Goal: Task Accomplishment & Management: Manage account settings

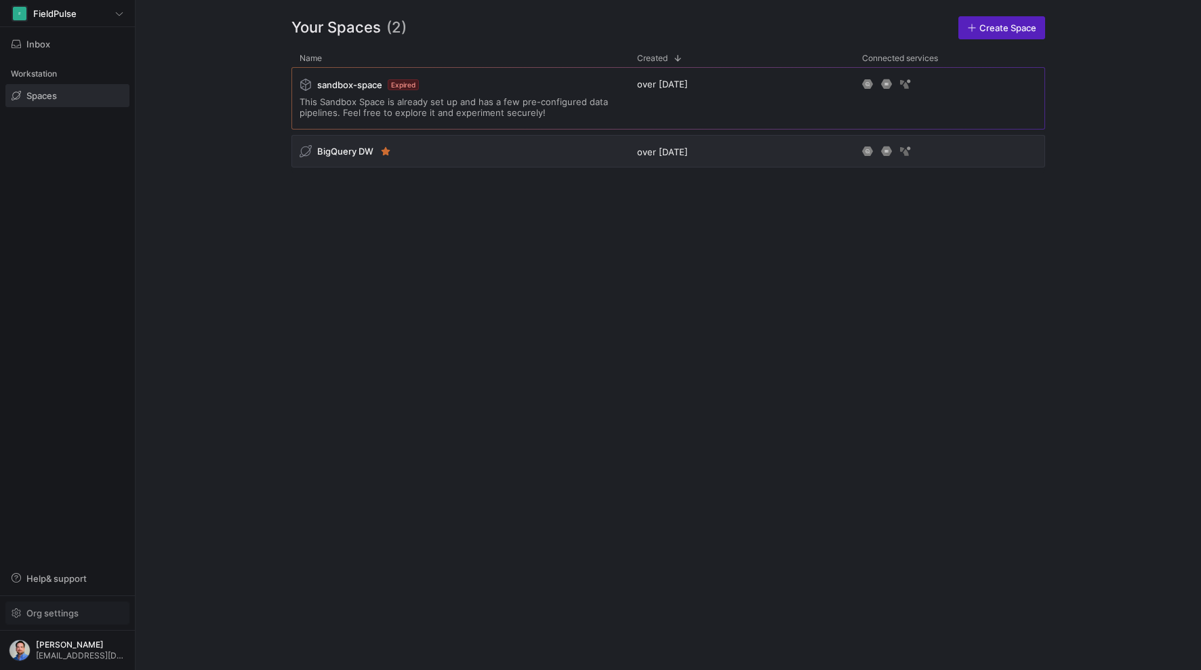
click at [63, 610] on span "Org settings" at bounding box center [52, 612] width 52 height 11
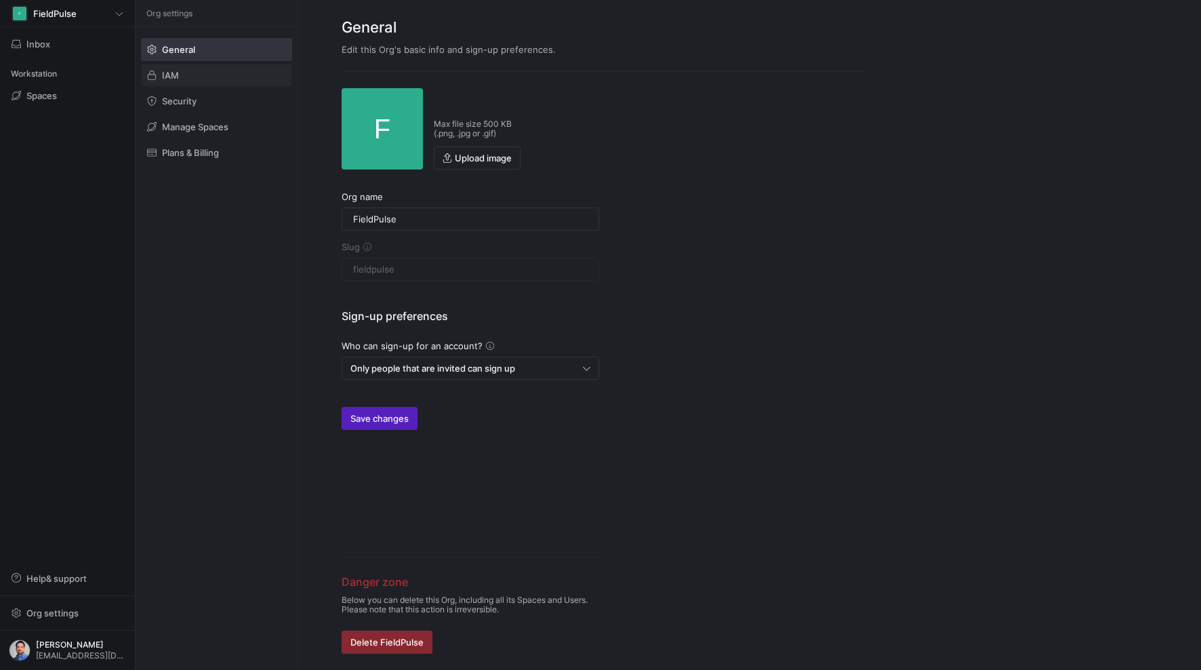
click at [180, 75] on span at bounding box center [217, 75] width 150 height 22
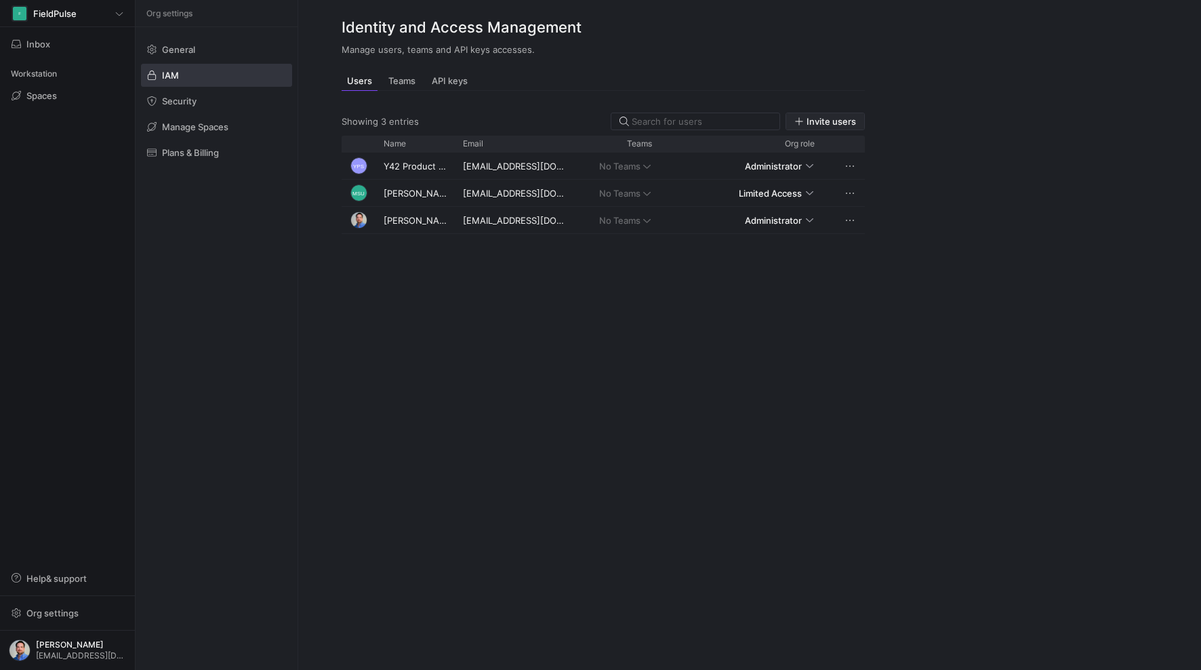
click at [832, 119] on span "Invite users" at bounding box center [831, 121] width 49 height 11
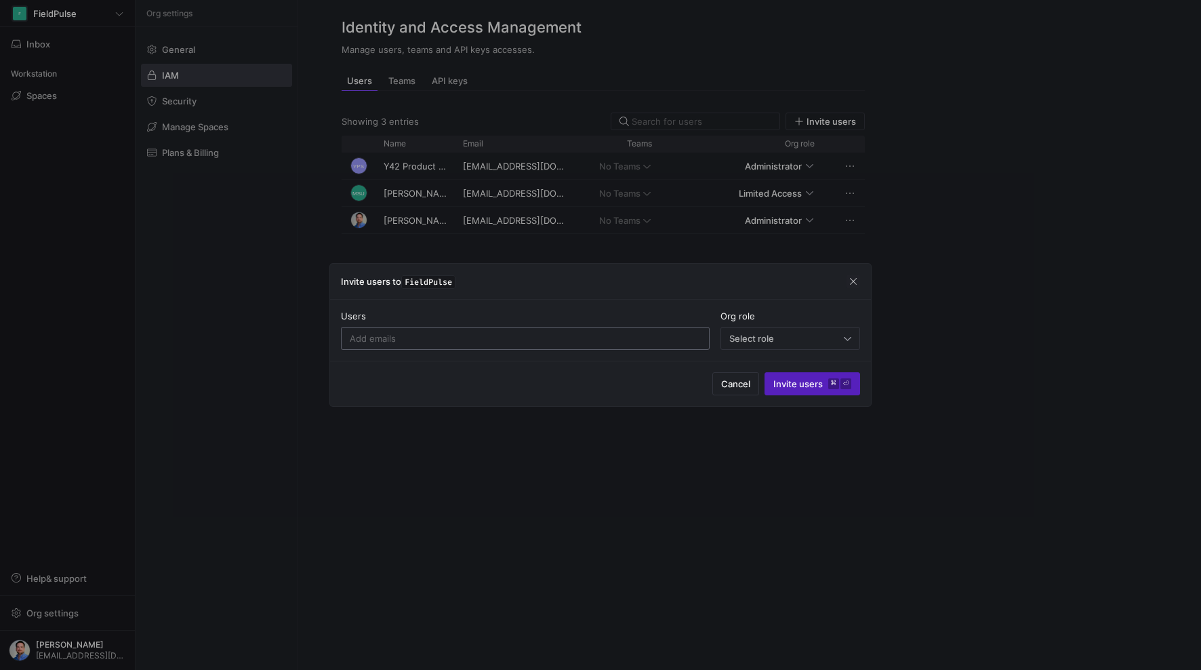
click at [440, 340] on input at bounding box center [525, 338] width 351 height 11
paste input "thibaut@fieldpulse.com"
type input "thibaut@fieldpulse.com"
click at [806, 336] on div "Select role" at bounding box center [786, 338] width 115 height 11
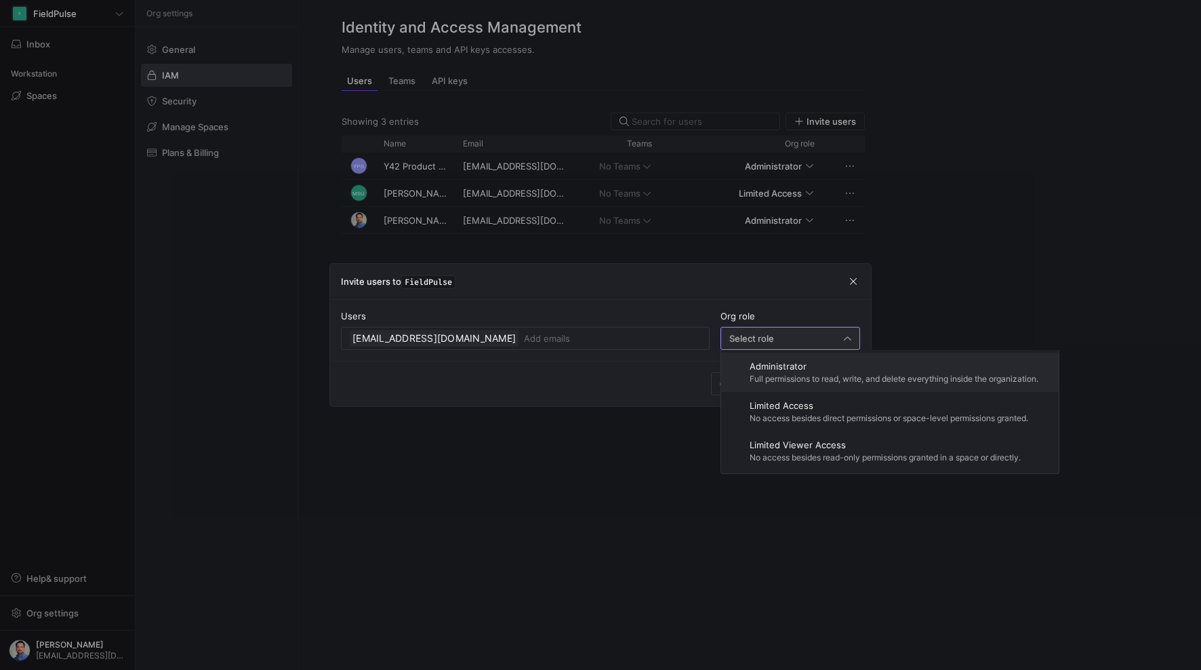
click at [804, 372] on div "Administrator Full permissions to read, write, and delete everything inside the…" at bounding box center [894, 372] width 289 height 23
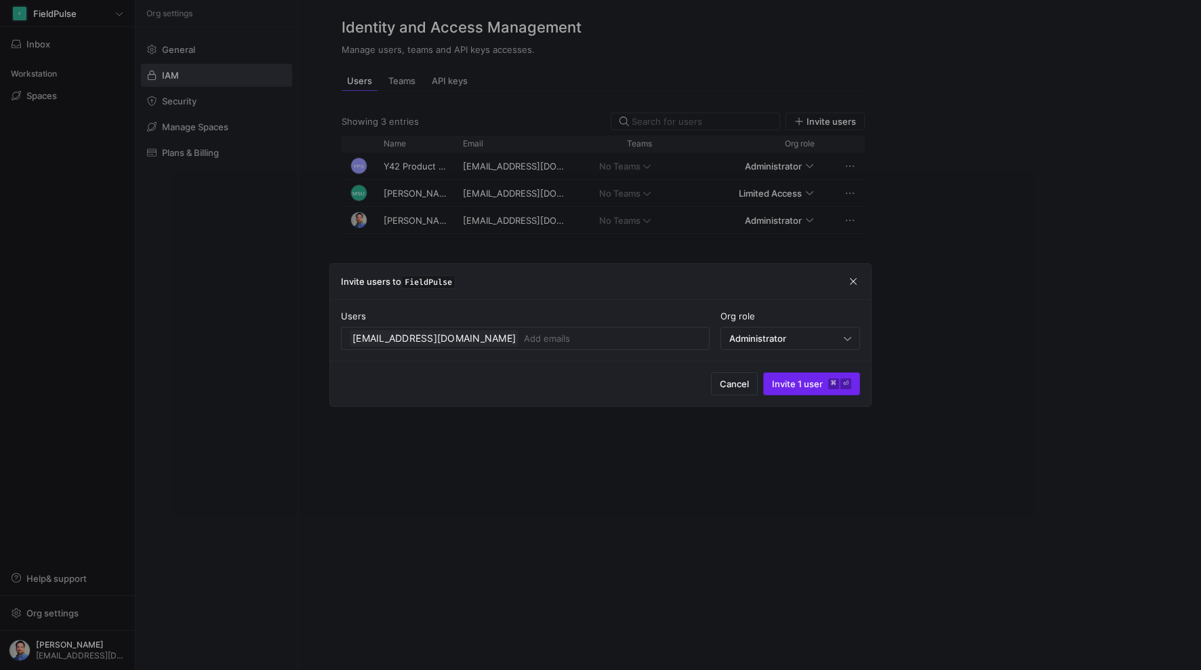
click at [806, 385] on span "Invite 1 user ⌘ ⏎" at bounding box center [811, 383] width 79 height 11
